Goal: Task Accomplishment & Management: Use online tool/utility

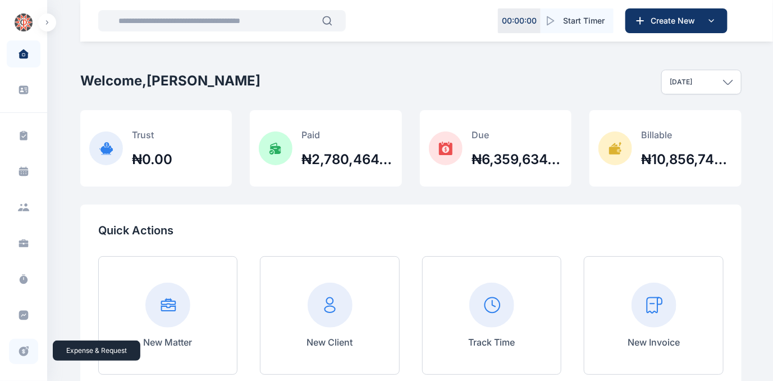
click at [21, 352] on icon at bounding box center [23, 351] width 11 height 12
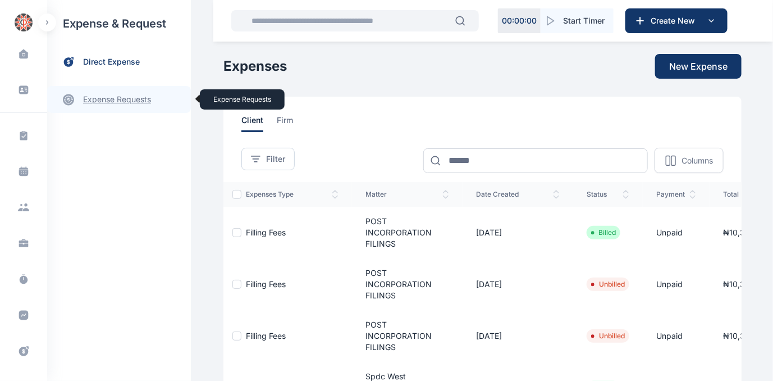
click at [126, 102] on link "expense requests expense requests" at bounding box center [119, 99] width 144 height 27
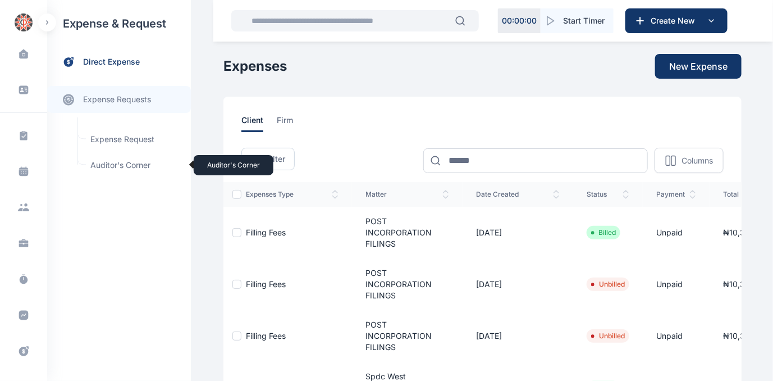
click at [114, 165] on span "Auditor's Corner Auditor's Corner" at bounding box center [135, 164] width 102 height 21
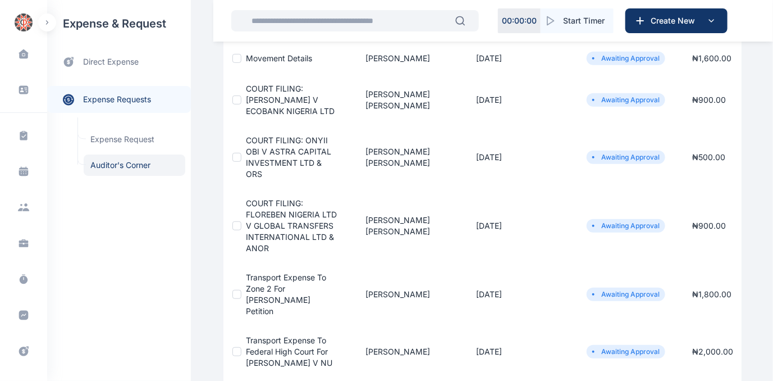
scroll to position [153, 0]
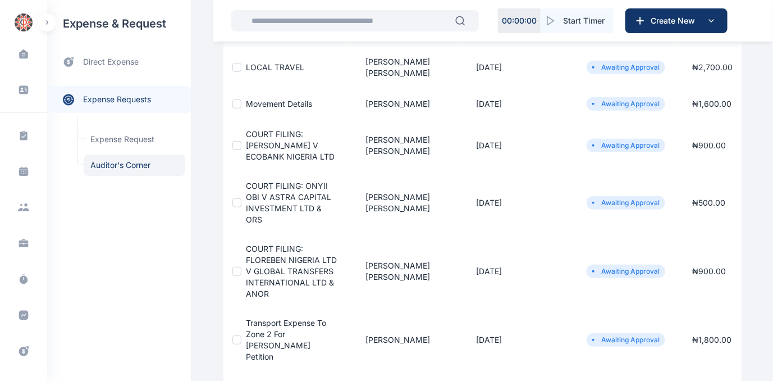
click at [274, 277] on span "COURT FILING: FLOREBEN NIGERIA LTD V GLOBAL TRANSFERS INTERNATIONAL LTD & ANOR" at bounding box center [291, 271] width 91 height 54
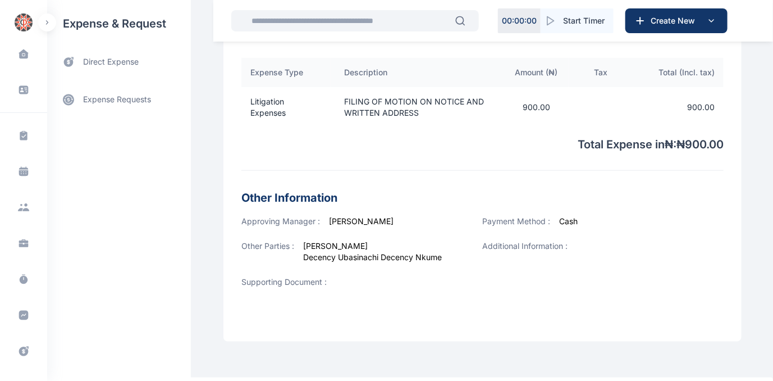
scroll to position [418, 0]
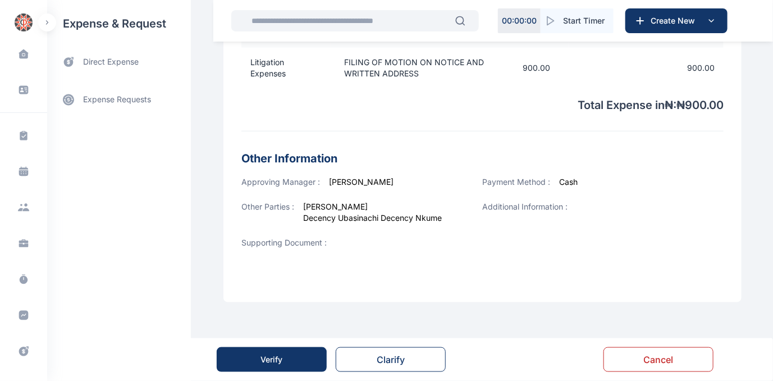
click at [271, 358] on div "Verify" at bounding box center [272, 359] width 22 height 11
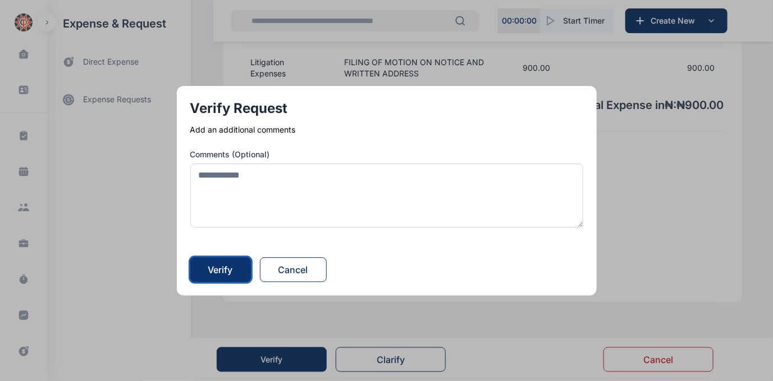
click at [219, 269] on div "Verify" at bounding box center [220, 269] width 25 height 13
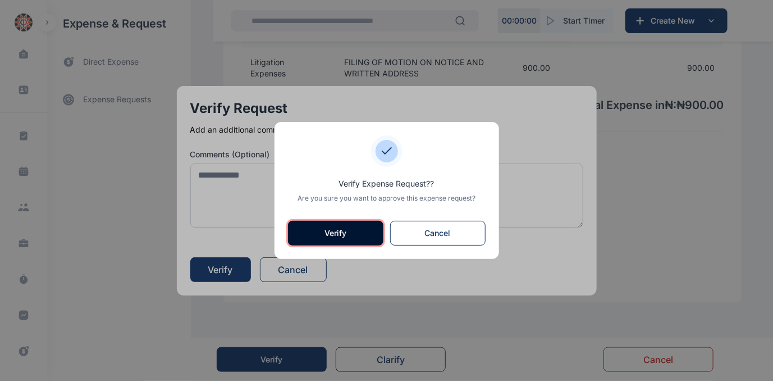
click at [333, 234] on button "Verify" at bounding box center [335, 233] width 95 height 25
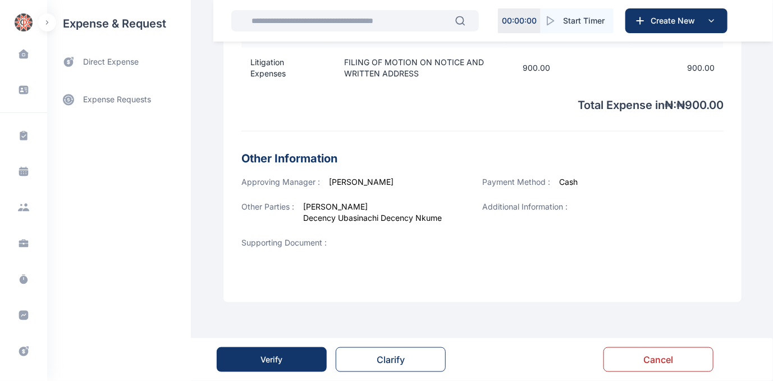
click at [269, 360] on div "Verify" at bounding box center [272, 359] width 22 height 11
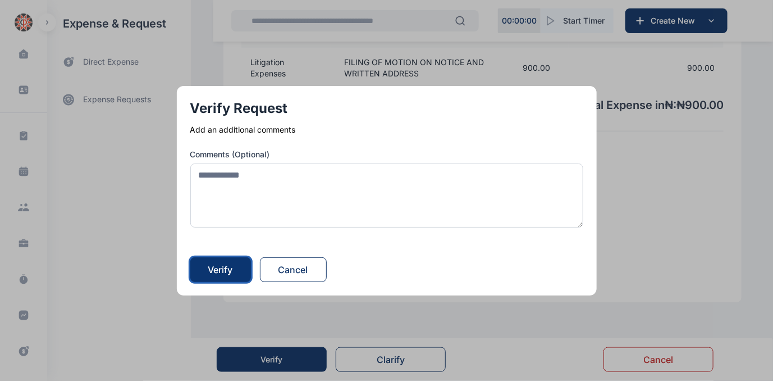
click at [214, 268] on div "Verify" at bounding box center [220, 269] width 25 height 13
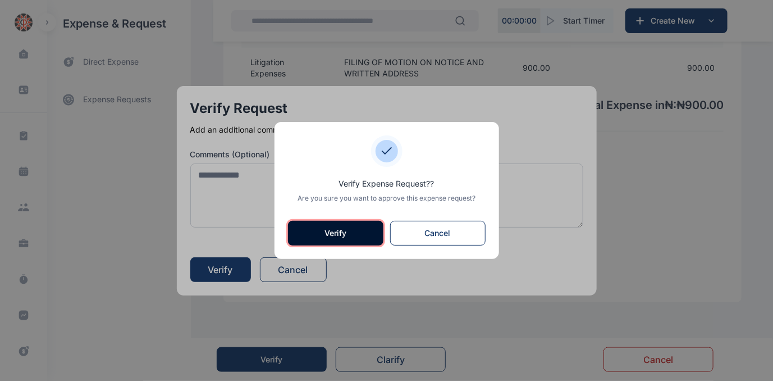
click at [326, 228] on button "Verify" at bounding box center [335, 233] width 95 height 25
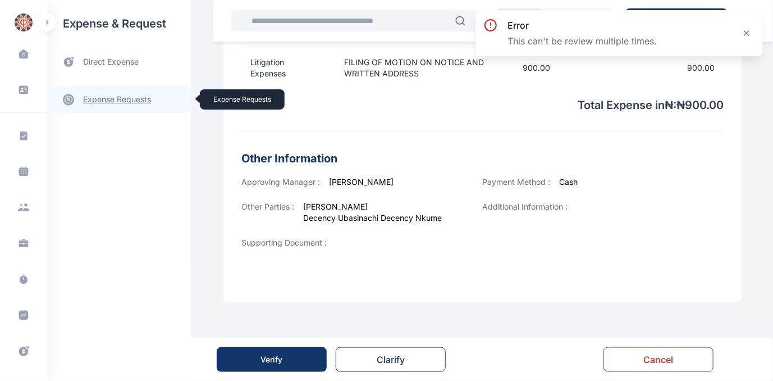
click at [113, 100] on link "expense requests expense requests" at bounding box center [119, 99] width 144 height 27
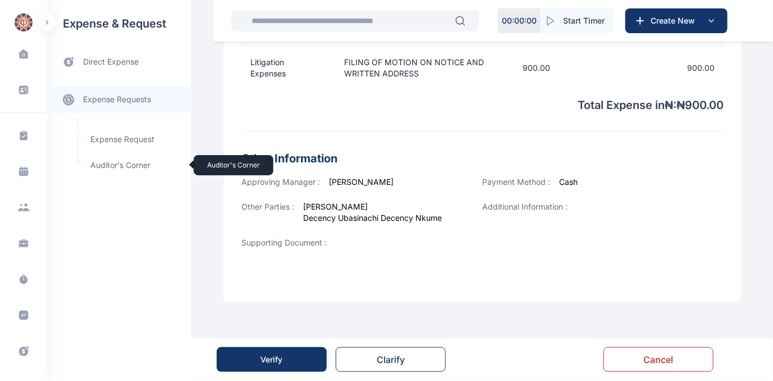
click at [106, 164] on span "Auditor's Corner Auditor's Corner" at bounding box center [135, 164] width 102 height 21
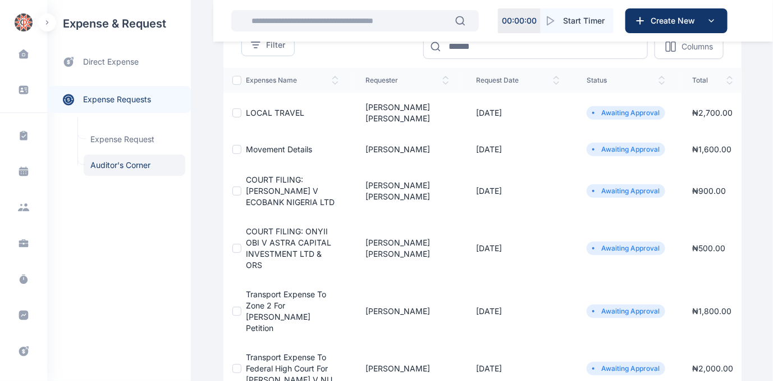
scroll to position [153, 0]
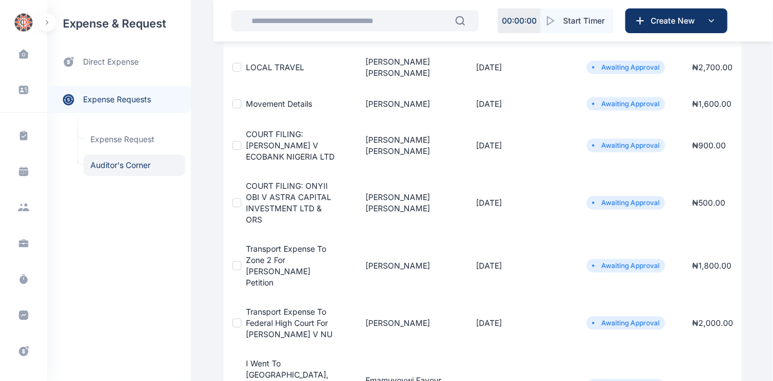
click at [276, 196] on span "COURT FILING: ONYII OBI V ASTRA CAPITAL INVESTMENT LTD & ORS" at bounding box center [288, 202] width 85 height 43
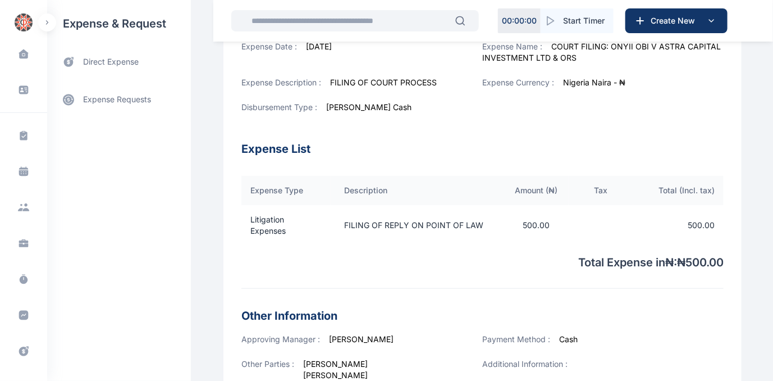
scroll to position [408, 0]
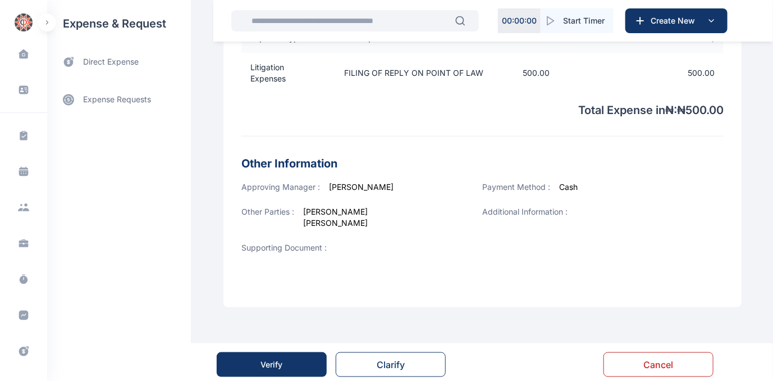
click at [287, 366] on button "Verify" at bounding box center [272, 364] width 110 height 25
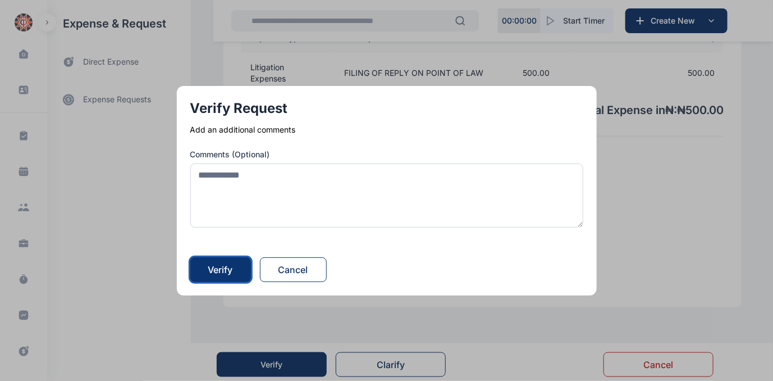
click at [217, 267] on div "Verify" at bounding box center [220, 269] width 25 height 13
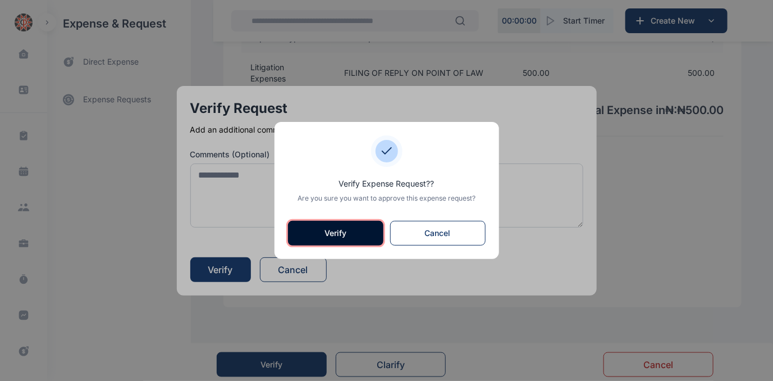
click at [338, 234] on button "Verify" at bounding box center [335, 233] width 95 height 25
click at [338, 233] on div "Other Parties : [PERSON_NAME] [PERSON_NAME]" at bounding box center [361, 224] width 241 height 36
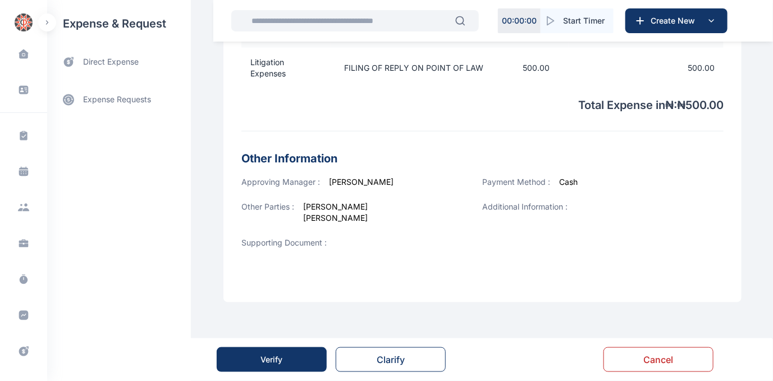
scroll to position [416, 0]
click at [267, 352] on button "Verify" at bounding box center [272, 359] width 110 height 25
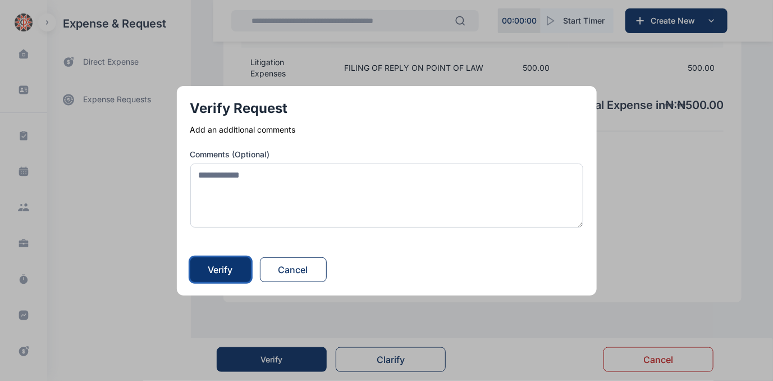
click at [216, 269] on div "Verify" at bounding box center [220, 269] width 25 height 13
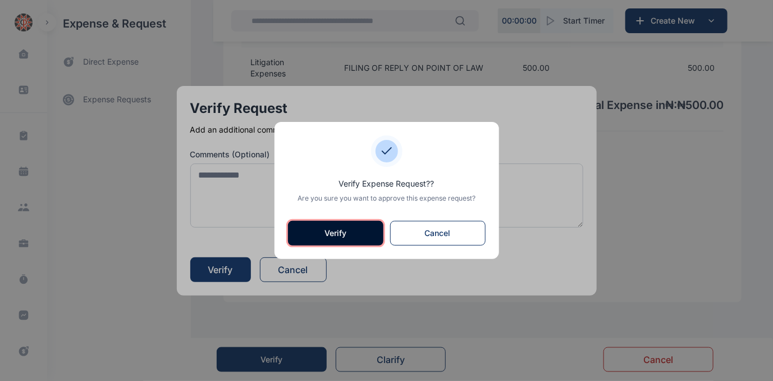
click at [342, 230] on button "Verify" at bounding box center [335, 233] width 95 height 25
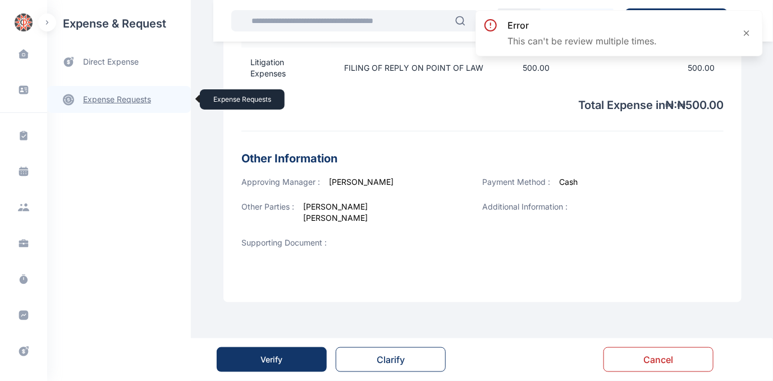
click at [100, 99] on link "expense requests expense requests" at bounding box center [119, 99] width 144 height 27
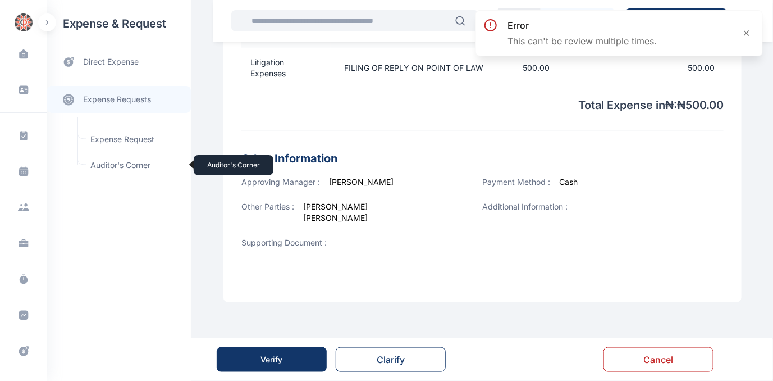
click at [130, 168] on span "Auditor's Corner Auditor's Corner" at bounding box center [135, 164] width 102 height 21
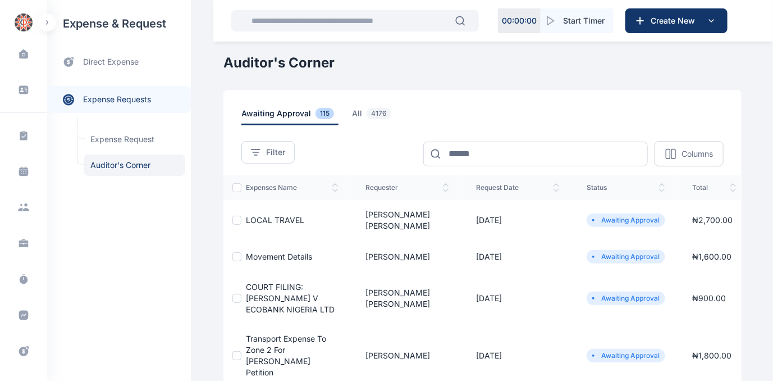
scroll to position [51, 0]
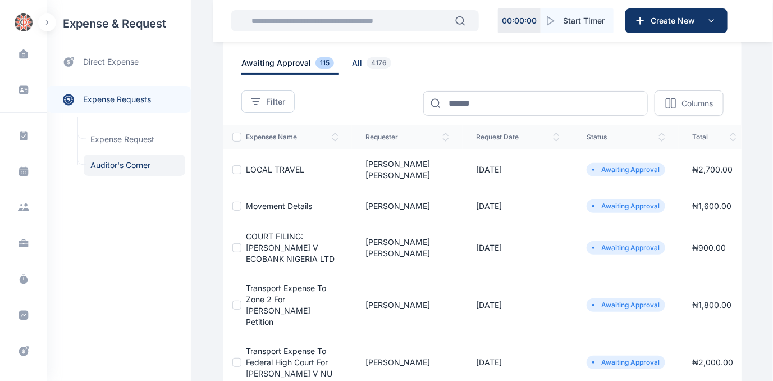
click at [352, 62] on span "all 4176" at bounding box center [374, 65] width 44 height 17
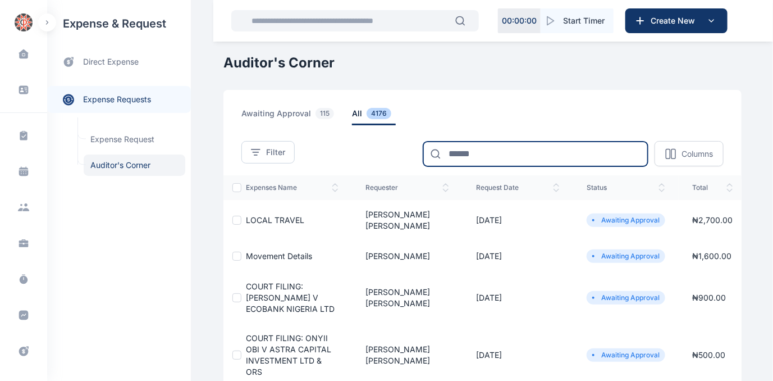
click at [503, 146] on input at bounding box center [535, 153] width 225 height 25
type input "*******"
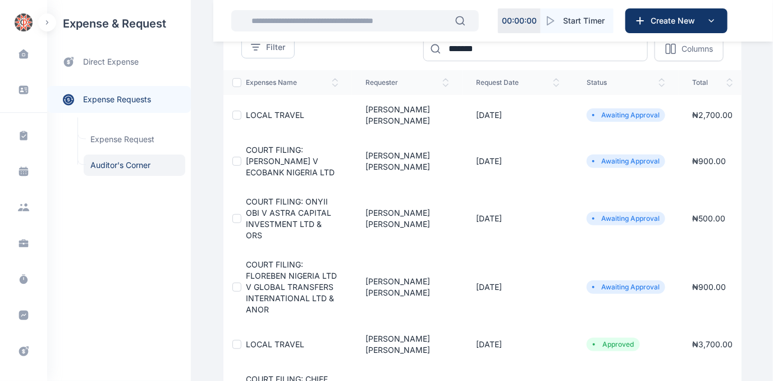
scroll to position [102, 0]
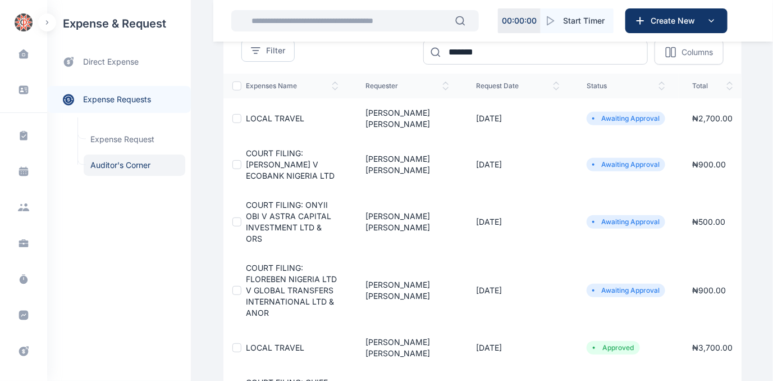
click at [289, 156] on span "COURT FILING: [PERSON_NAME] V ECOBANK NIGERIA LTD" at bounding box center [290, 164] width 89 height 32
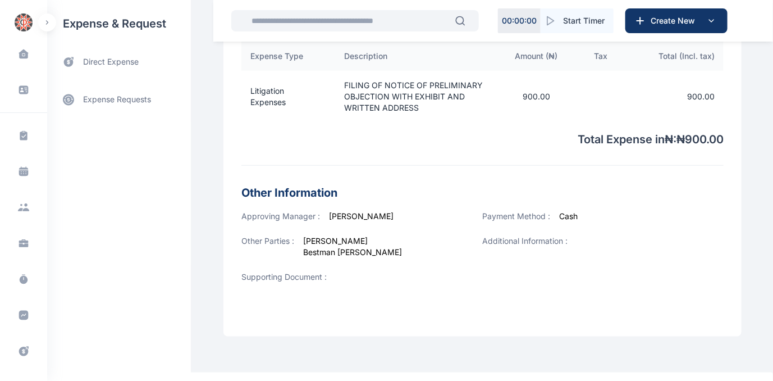
scroll to position [418, 0]
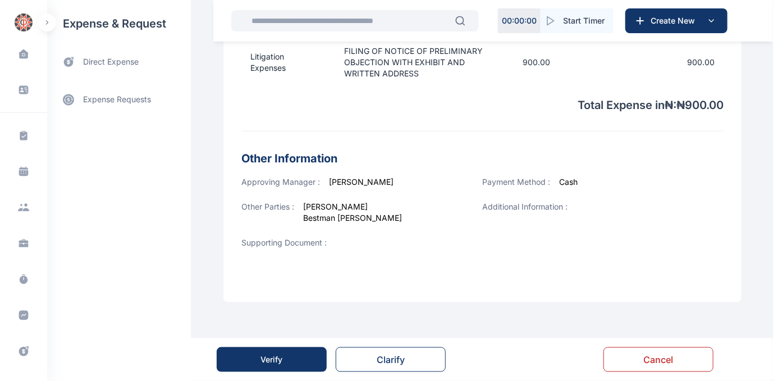
click at [265, 361] on div "Verify" at bounding box center [272, 359] width 22 height 11
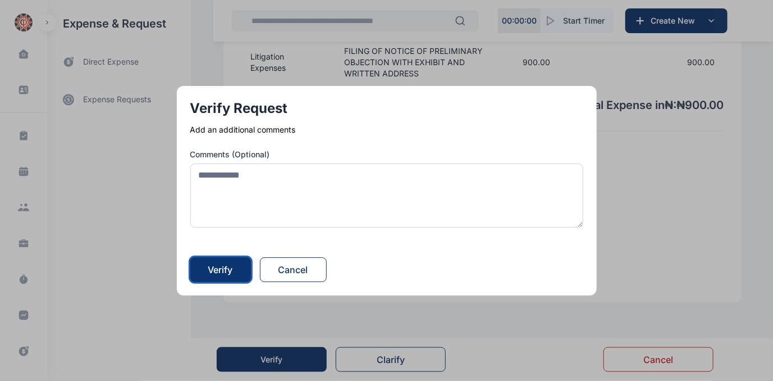
click at [219, 263] on div "Verify" at bounding box center [220, 269] width 25 height 13
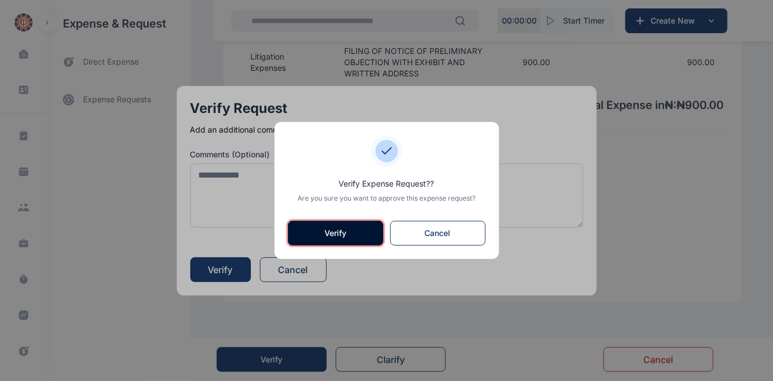
click at [322, 232] on button "Verify" at bounding box center [335, 233] width 95 height 25
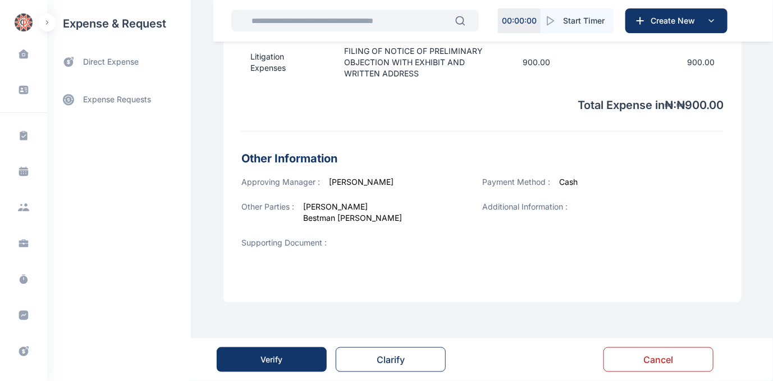
click at [274, 363] on div "Verify" at bounding box center [272, 359] width 22 height 11
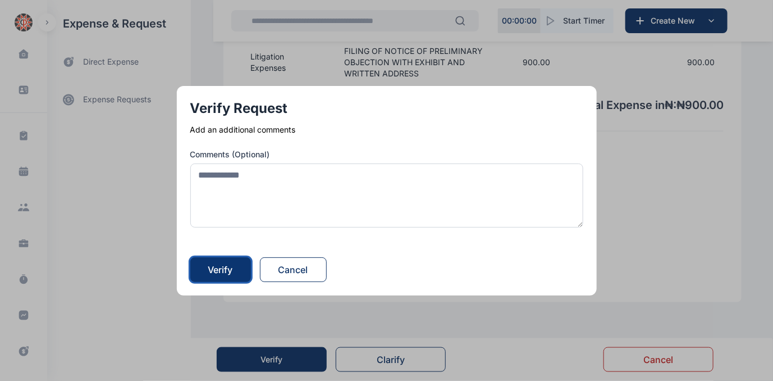
click at [228, 271] on div "Verify" at bounding box center [220, 269] width 25 height 13
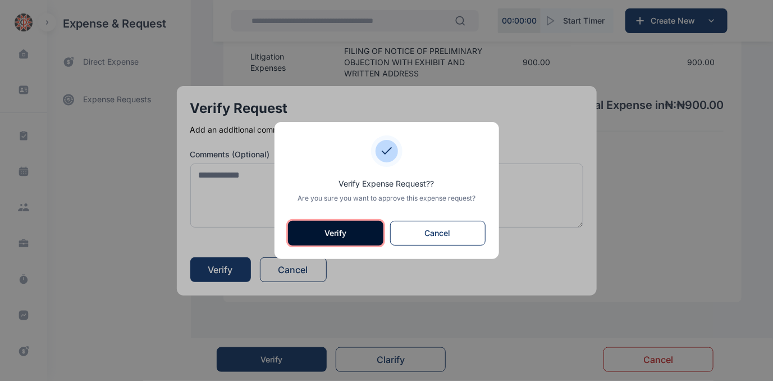
click at [332, 230] on button "Verify" at bounding box center [335, 233] width 95 height 25
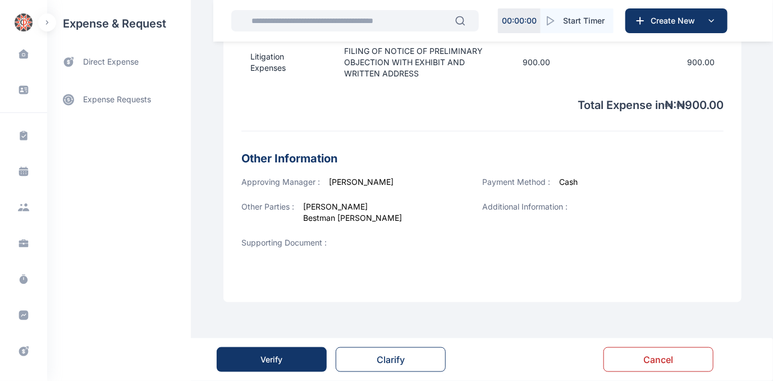
click at [271, 357] on div "Verify" at bounding box center [272, 359] width 22 height 11
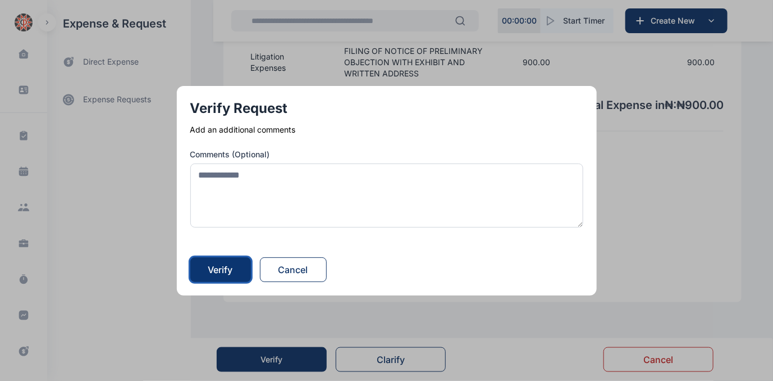
click at [219, 268] on div "Verify" at bounding box center [220, 269] width 25 height 13
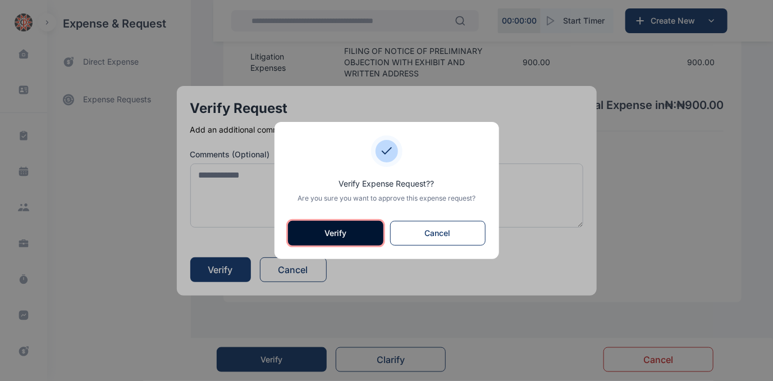
click at [349, 228] on button "Verify" at bounding box center [335, 233] width 95 height 25
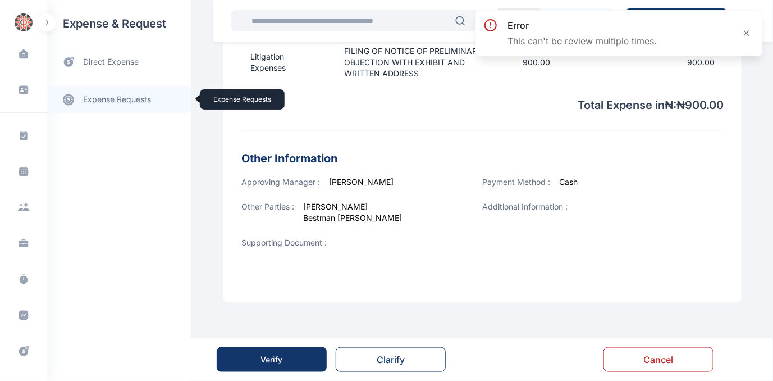
click at [103, 99] on link "expense requests expense requests" at bounding box center [119, 99] width 144 height 27
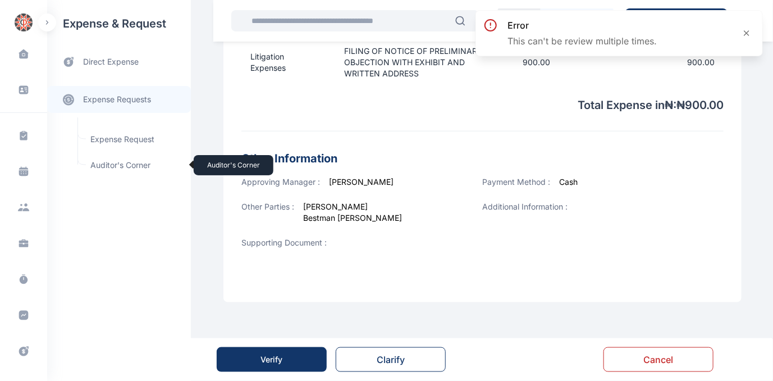
click at [106, 167] on span "Auditor's Corner Auditor's Corner" at bounding box center [135, 164] width 102 height 21
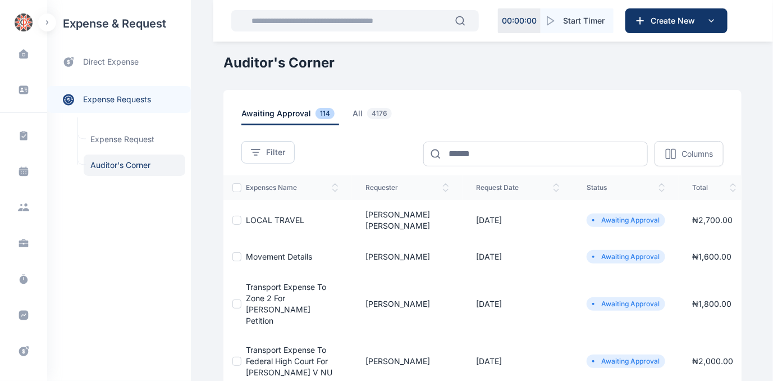
click at [273, 251] on span "movement details" at bounding box center [279, 256] width 66 height 10
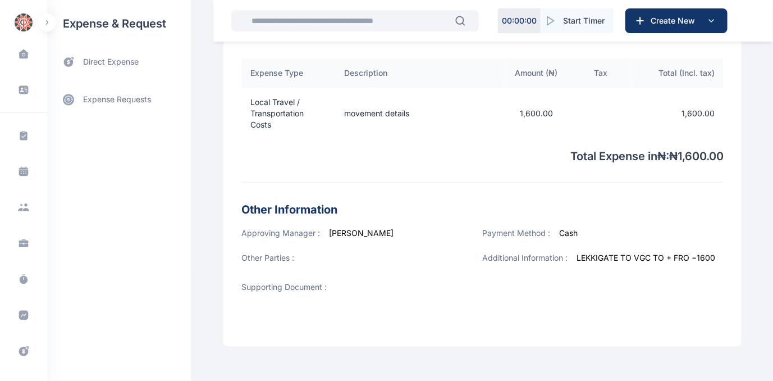
scroll to position [351, 0]
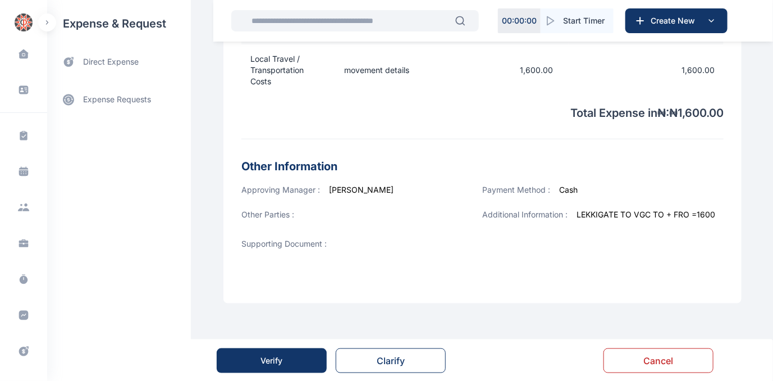
click at [267, 360] on div "Verify" at bounding box center [272, 360] width 22 height 11
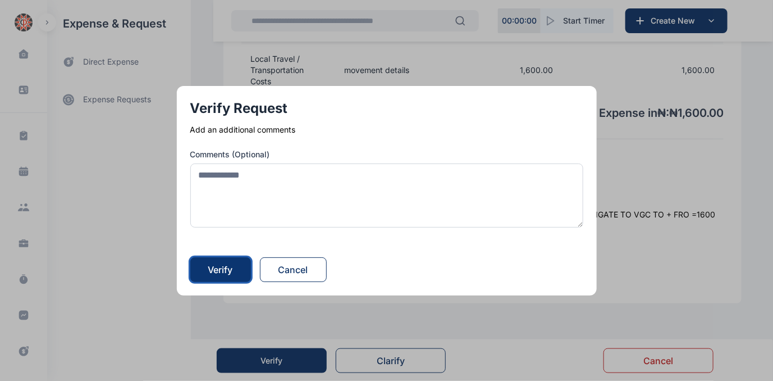
click at [220, 267] on div "Verify" at bounding box center [220, 269] width 25 height 13
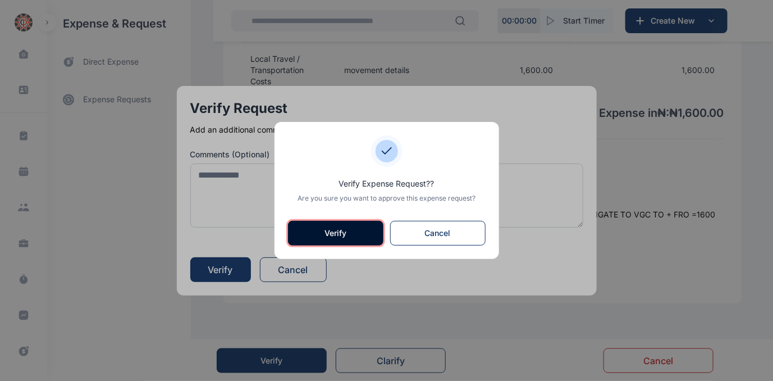
click at [329, 236] on button "Verify" at bounding box center [335, 233] width 95 height 25
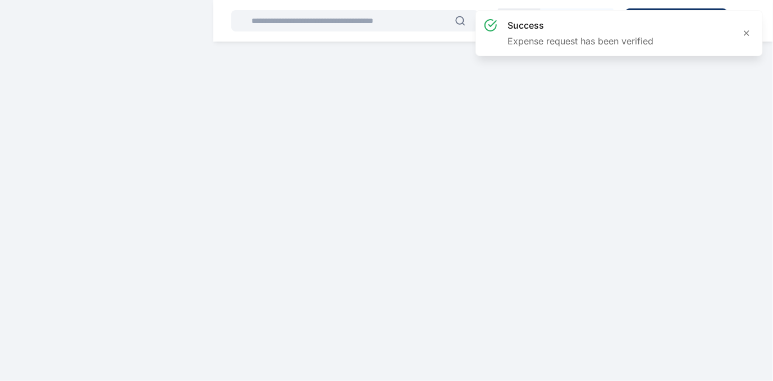
scroll to position [0, 0]
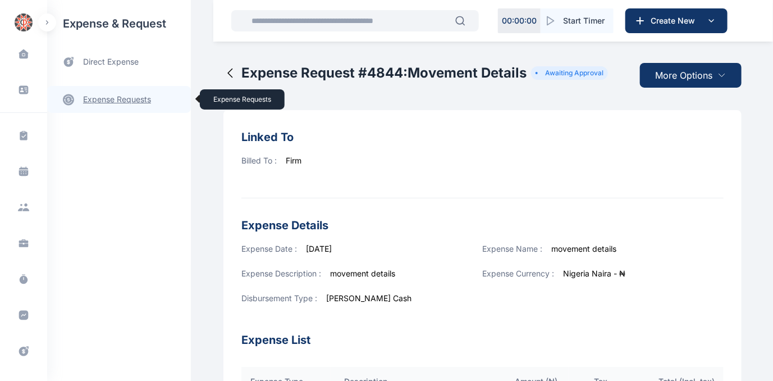
click at [119, 97] on link "expense requests expense requests" at bounding box center [119, 99] width 144 height 27
click at [118, 97] on link "expense requests expense requests" at bounding box center [119, 99] width 144 height 27
drag, startPoint x: 118, startPoint y: 97, endPoint x: 108, endPoint y: 126, distance: 30.5
click at [110, 128] on div "expense & request direct expense expense requests expense requests Expense Requ…" at bounding box center [119, 190] width 144 height 381
click at [99, 104] on link "expense requests expense requests" at bounding box center [119, 99] width 144 height 27
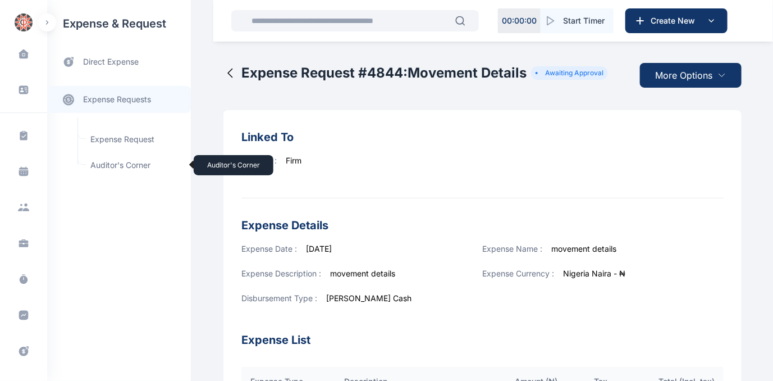
click at [106, 163] on span "Auditor's Corner Auditor's Corner" at bounding box center [135, 164] width 102 height 21
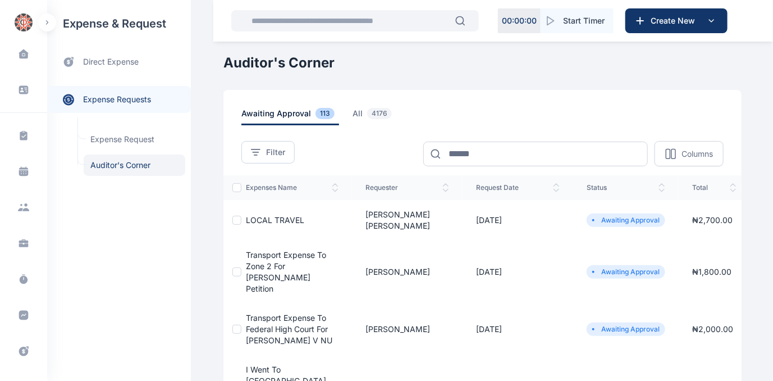
click at [273, 215] on span "LOCAL TRAVEL" at bounding box center [275, 220] width 58 height 10
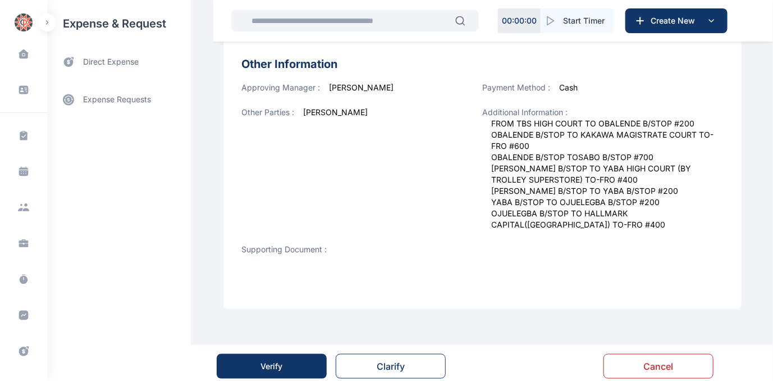
scroll to position [459, 0]
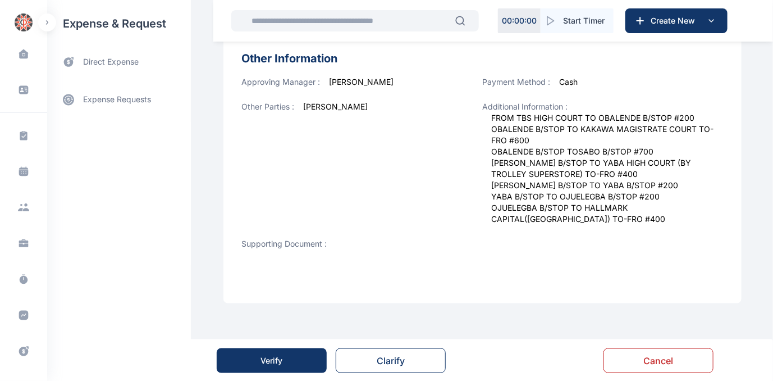
click at [274, 357] on div "Verify" at bounding box center [272, 360] width 22 height 11
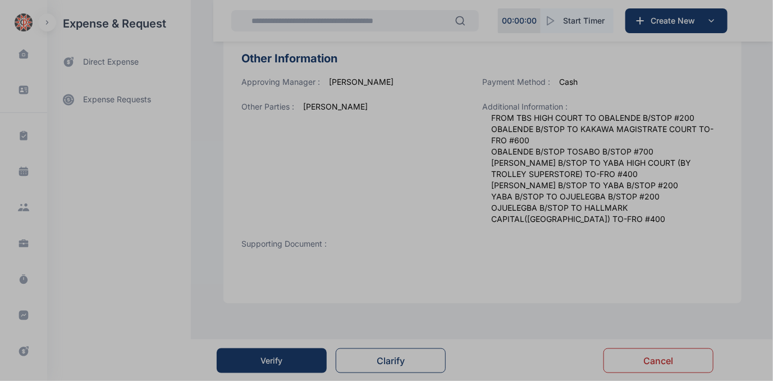
click at [274, 357] on button "button" at bounding box center [386, 190] width 773 height 381
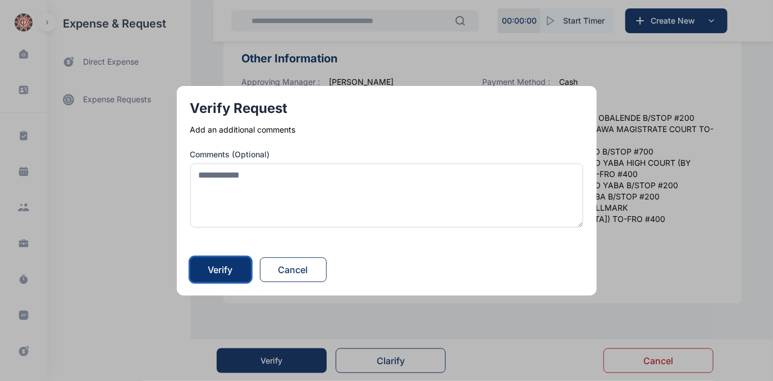
click at [221, 269] on div "Verify" at bounding box center [220, 269] width 25 height 13
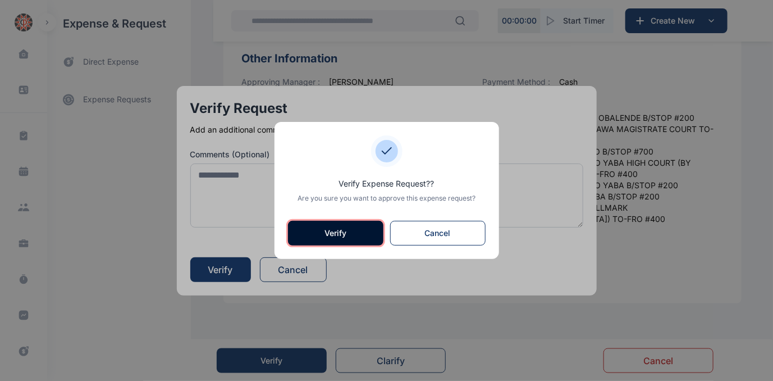
click at [330, 232] on button "Verify" at bounding box center [335, 233] width 95 height 25
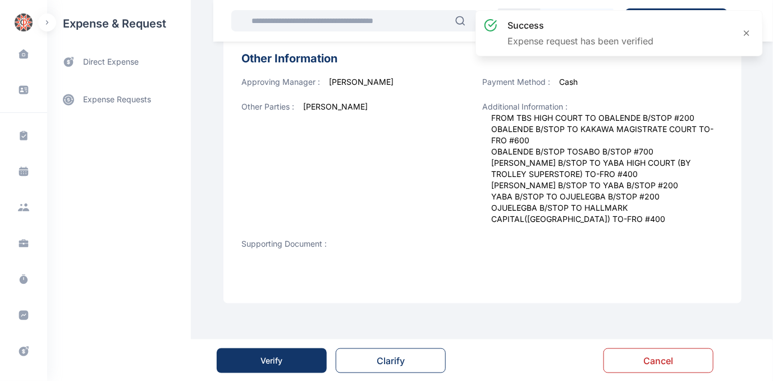
scroll to position [0, 0]
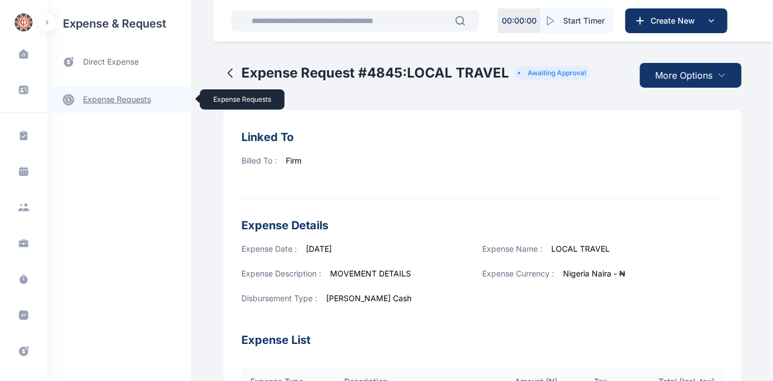
click at [117, 99] on link "expense requests expense requests" at bounding box center [119, 99] width 144 height 27
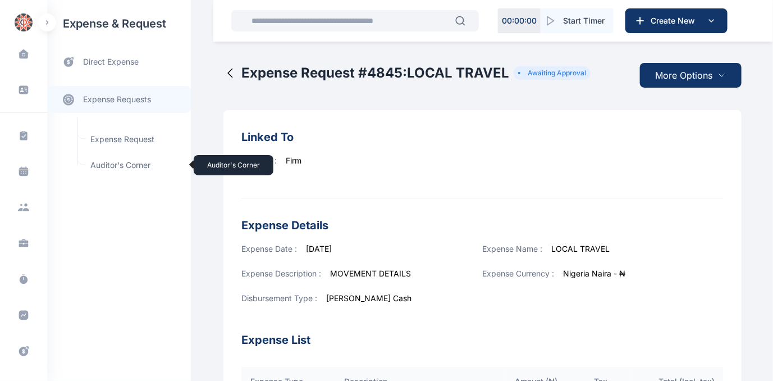
click at [112, 164] on span "Auditor's Corner Auditor's Corner" at bounding box center [135, 164] width 102 height 21
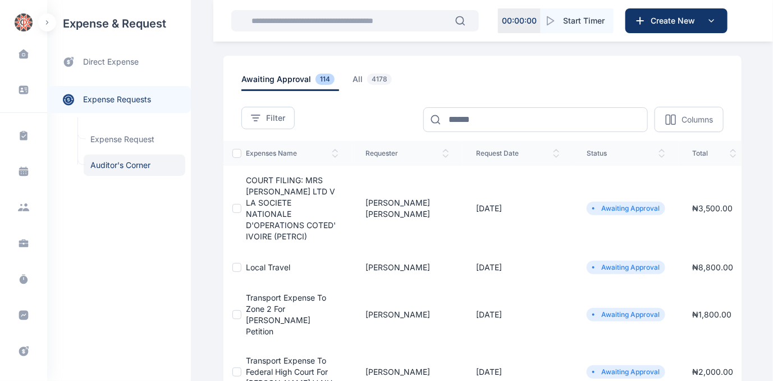
scroll to position [51, 0]
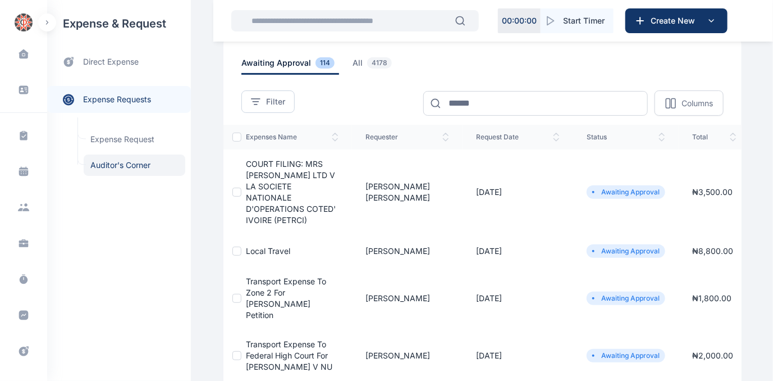
click at [274, 185] on span "COURT FILING: MRS [PERSON_NAME] LTD V LA SOCIETE NATIONALE D'OPERATIONS COTED' …" at bounding box center [291, 192] width 90 height 66
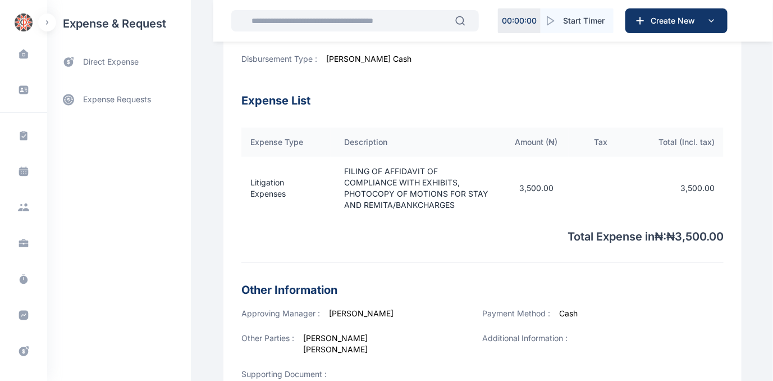
scroll to position [440, 0]
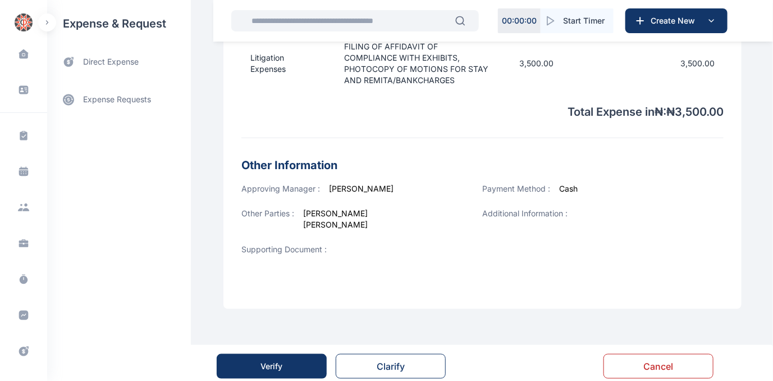
click at [292, 364] on button "Verify" at bounding box center [272, 366] width 110 height 25
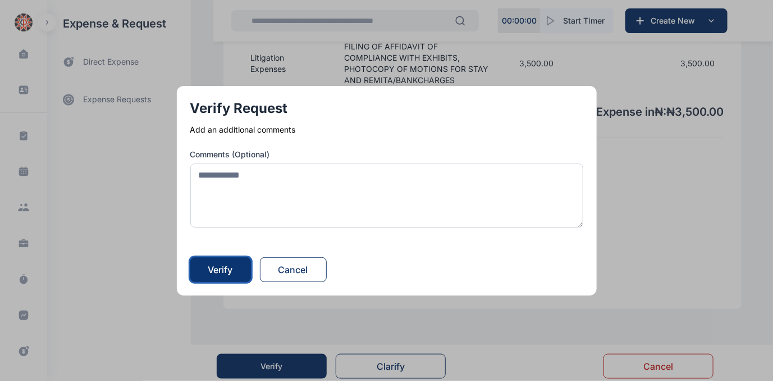
click at [233, 267] on div "Verify" at bounding box center [220, 269] width 25 height 13
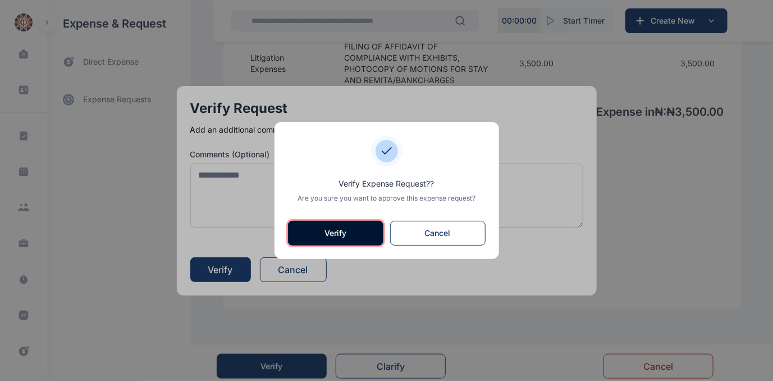
click at [340, 227] on button "Verify" at bounding box center [335, 233] width 95 height 25
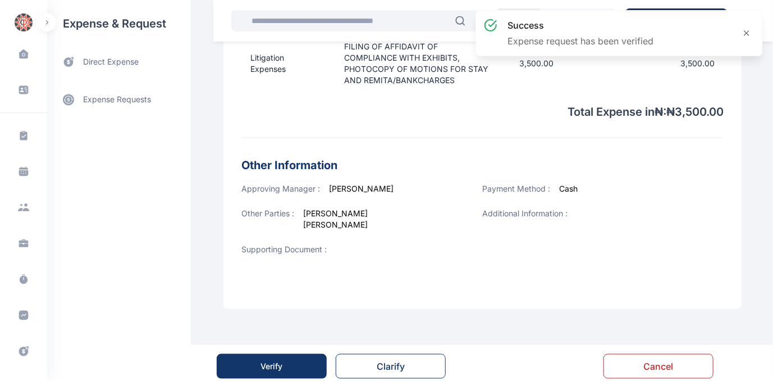
scroll to position [0, 0]
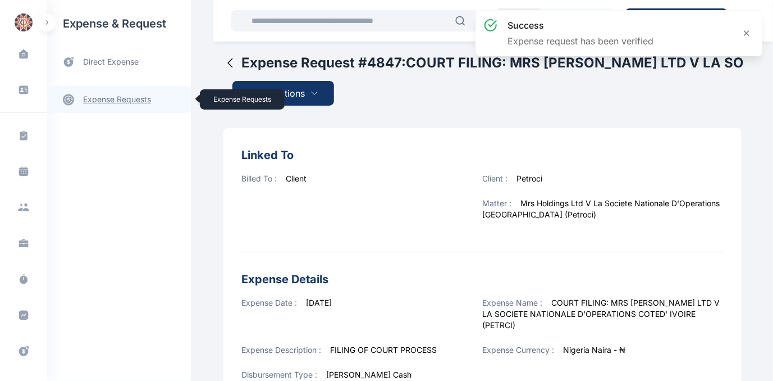
click at [118, 96] on link "expense requests expense requests" at bounding box center [119, 99] width 144 height 27
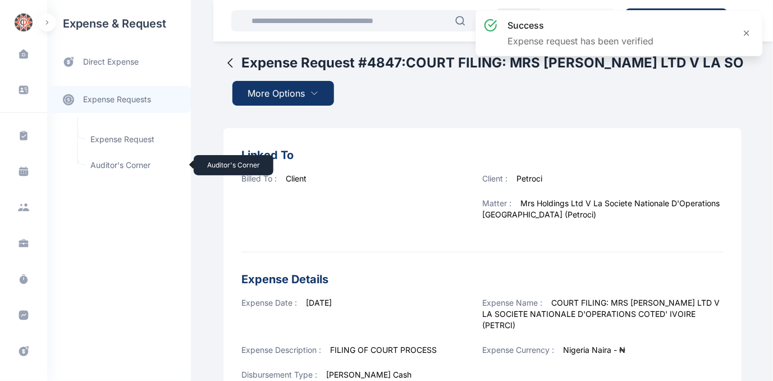
click at [109, 161] on span "Auditor's Corner Auditor's Corner" at bounding box center [135, 164] width 102 height 21
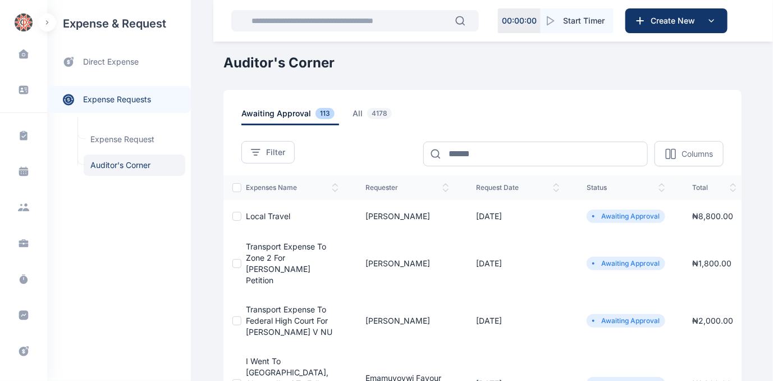
click at [265, 214] on span "Local Travel" at bounding box center [268, 216] width 44 height 10
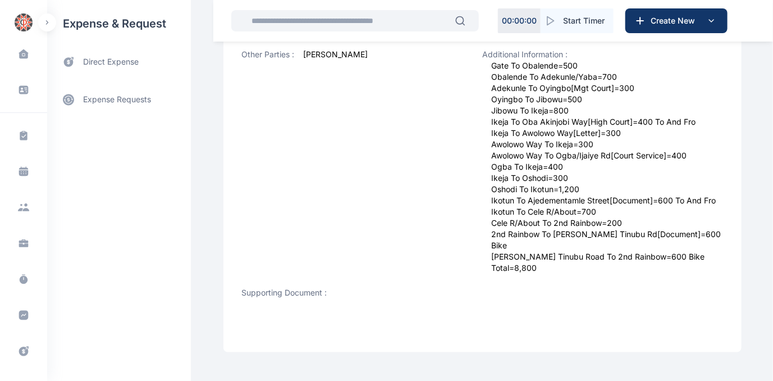
scroll to position [561, 0]
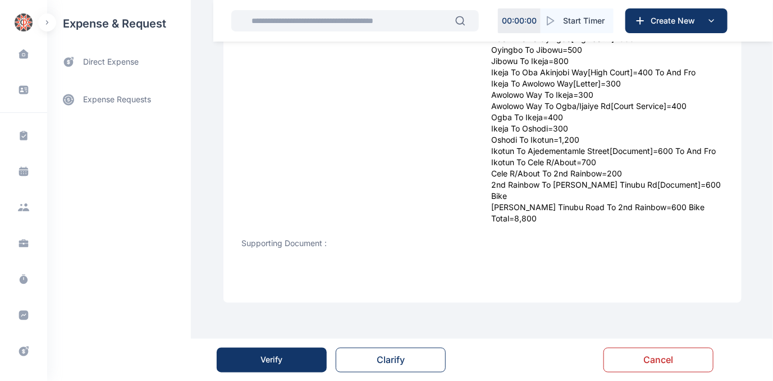
click at [232, 340] on div "Verify" at bounding box center [272, 359] width 110 height 43
click at [264, 352] on button "Verify" at bounding box center [272, 359] width 110 height 25
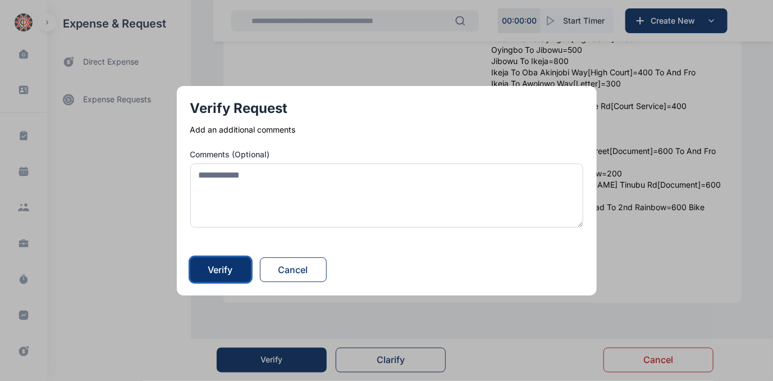
click at [229, 268] on div "Verify" at bounding box center [220, 269] width 25 height 13
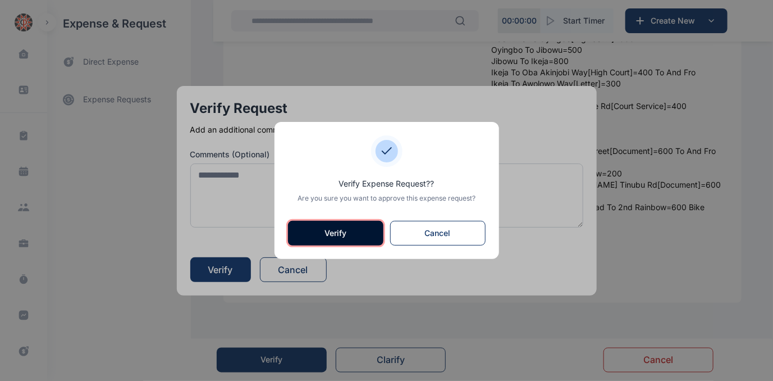
click at [324, 235] on button "Verify" at bounding box center [335, 233] width 95 height 25
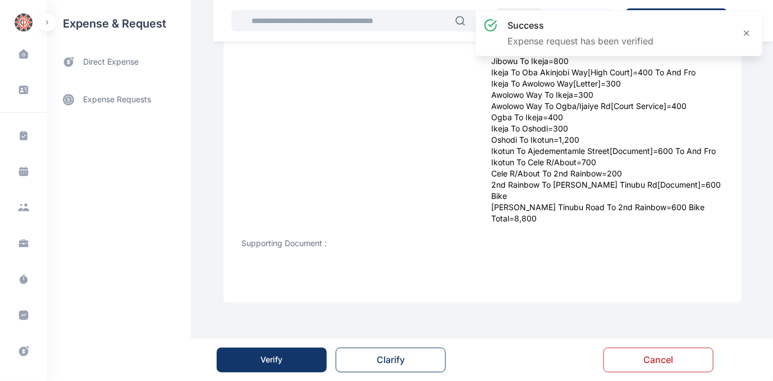
scroll to position [0, 0]
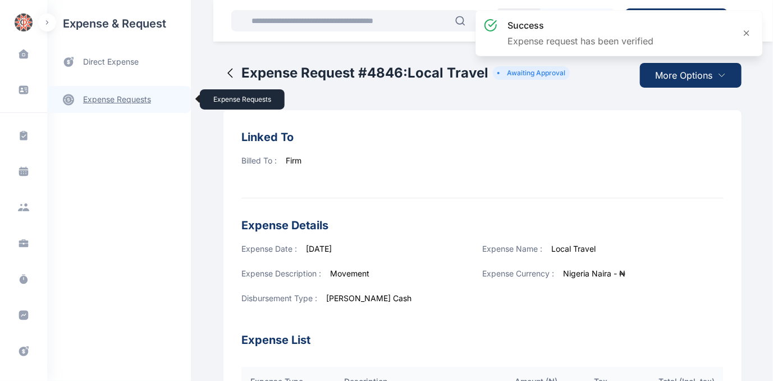
click at [115, 97] on link "expense requests expense requests" at bounding box center [119, 99] width 144 height 27
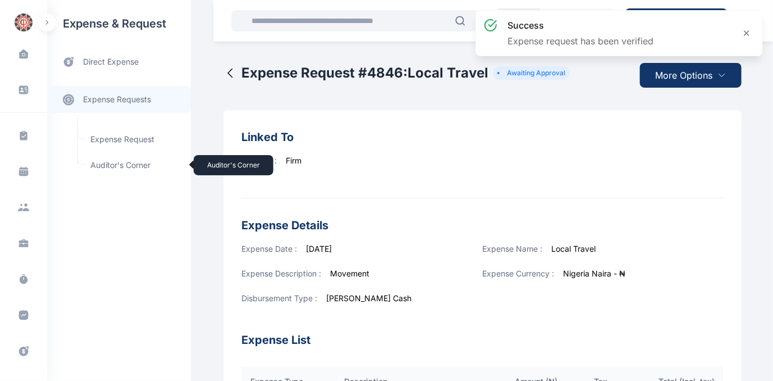
click at [104, 162] on span "Auditor's Corner Auditor's Corner" at bounding box center [135, 164] width 102 height 21
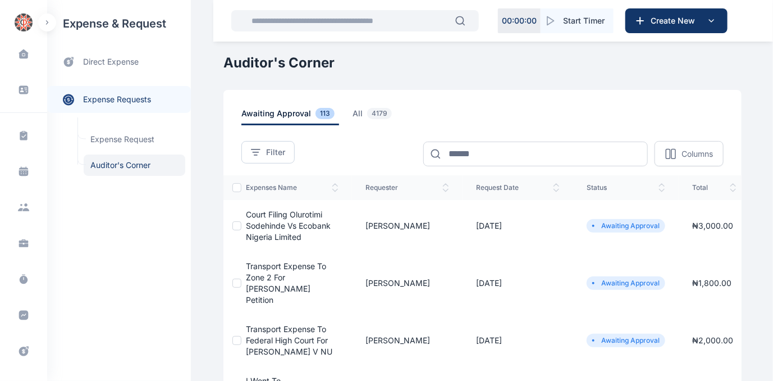
click at [265, 223] on span "Court Filing Olurotimi Sodehinde Vs Ecobank Nigeria Limited" at bounding box center [288, 225] width 85 height 32
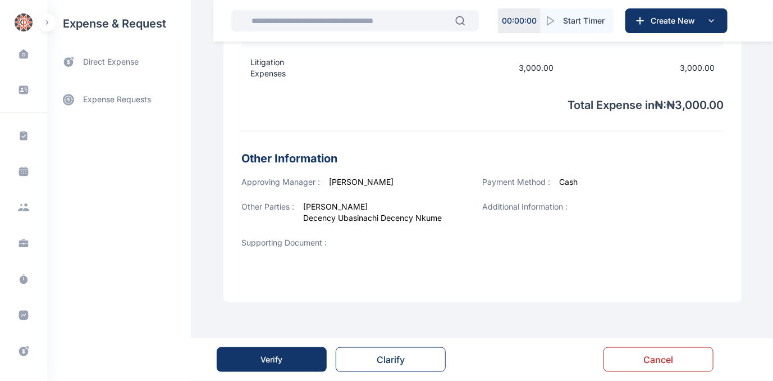
scroll to position [405, 0]
click at [268, 356] on div "Verify" at bounding box center [272, 359] width 22 height 11
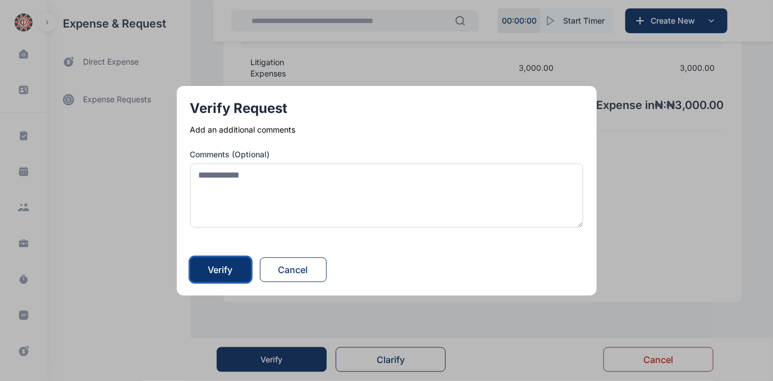
click at [231, 269] on div "Verify" at bounding box center [220, 269] width 25 height 13
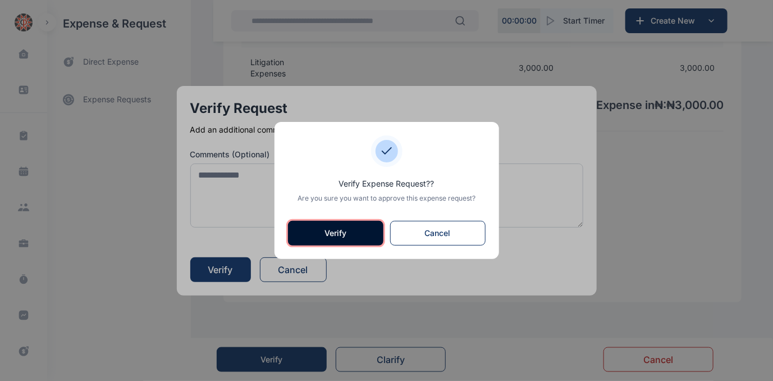
click at [356, 229] on button "Verify" at bounding box center [335, 233] width 95 height 25
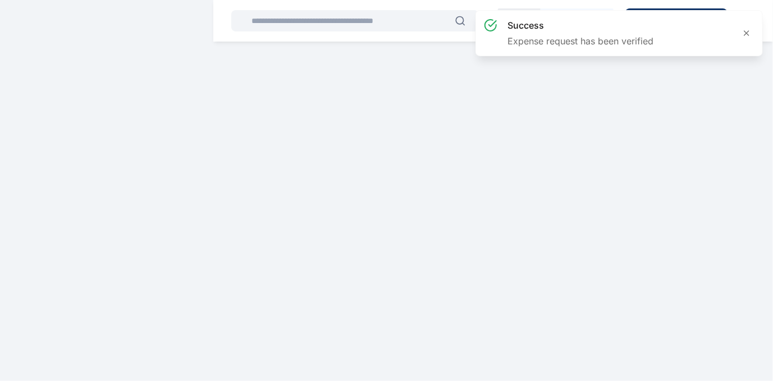
scroll to position [0, 0]
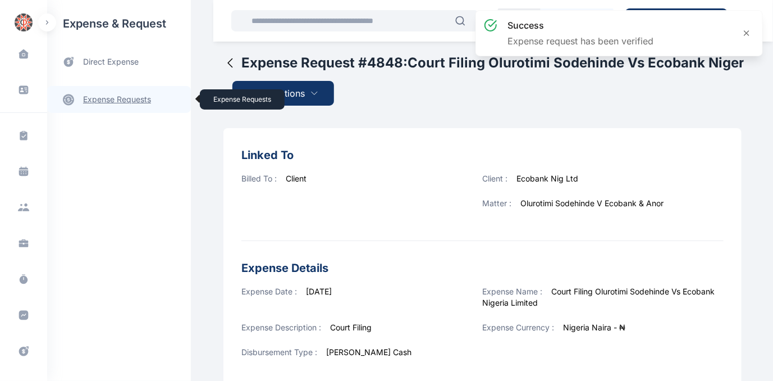
click at [102, 98] on link "expense requests expense requests" at bounding box center [119, 99] width 144 height 27
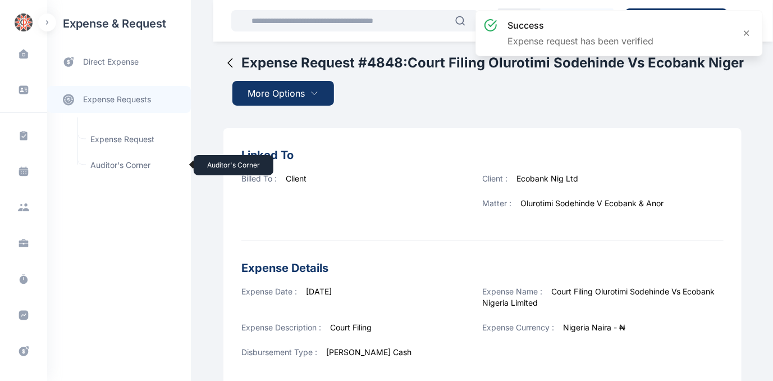
click at [102, 165] on span "Auditor's Corner Auditor's Corner" at bounding box center [135, 164] width 102 height 21
